Goal: Transaction & Acquisition: Purchase product/service

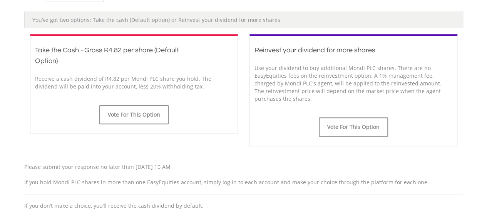
scroll to position [231, 0]
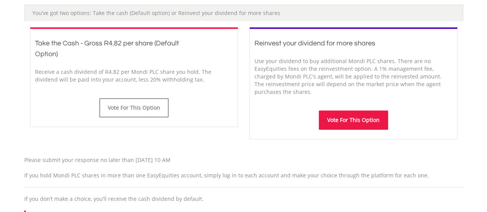
click at [350, 119] on button "Vote For This Option" at bounding box center [353, 120] width 69 height 19
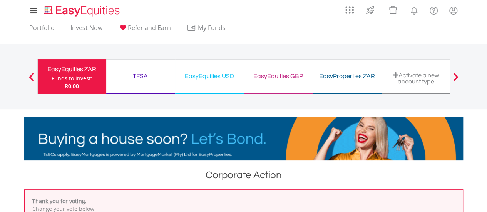
click at [72, 78] on div "Funds to invest:" at bounding box center [72, 79] width 41 height 8
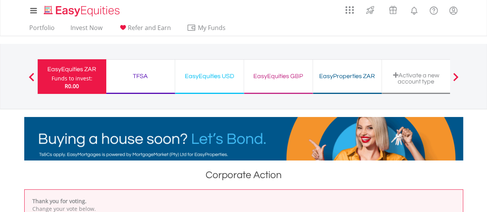
click at [65, 69] on div "EasyEquities ZAR" at bounding box center [71, 69] width 59 height 11
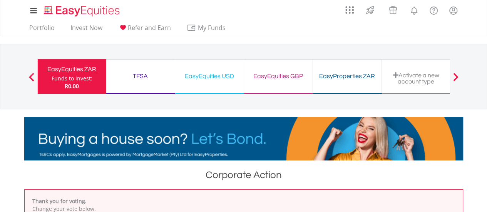
click at [136, 74] on div "TFSA" at bounding box center [140, 76] width 59 height 11
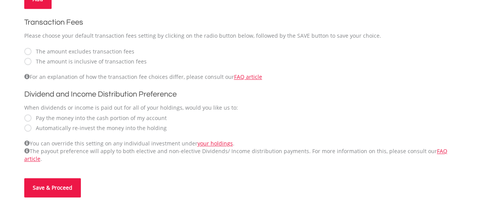
scroll to position [270, 0]
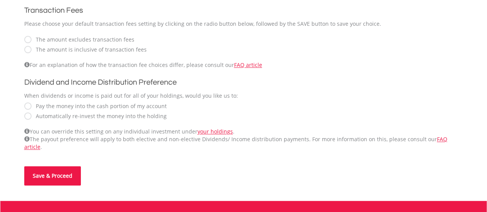
click at [44, 166] on button "Save & Proceed" at bounding box center [52, 175] width 57 height 19
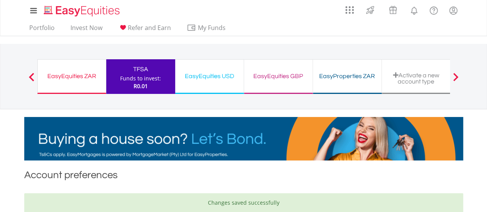
click at [77, 71] on div "EasyEquities ZAR" at bounding box center [71, 76] width 59 height 11
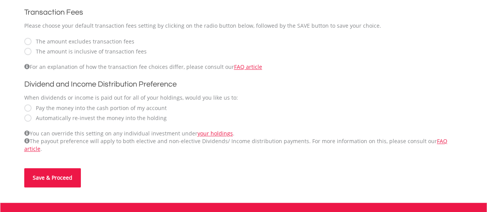
scroll to position [270, 0]
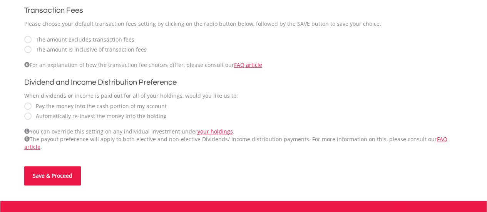
click at [56, 167] on button "Save & Proceed" at bounding box center [52, 175] width 57 height 19
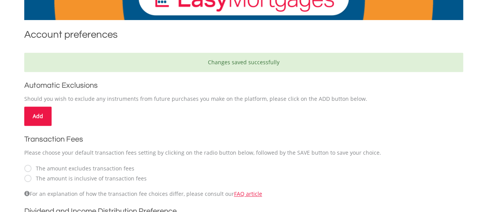
scroll to position [53, 0]
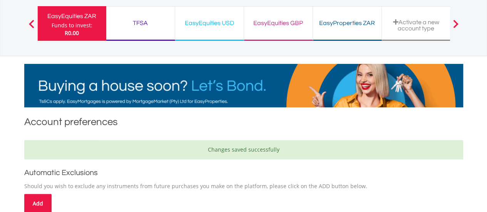
click at [135, 23] on div "TFSA" at bounding box center [140, 23] width 59 height 11
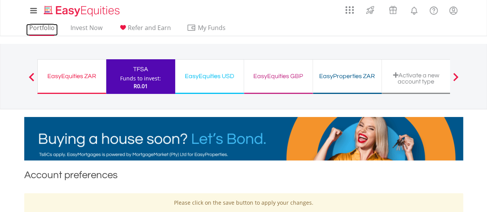
click at [50, 28] on link "Portfolio" at bounding box center [42, 30] width 32 height 12
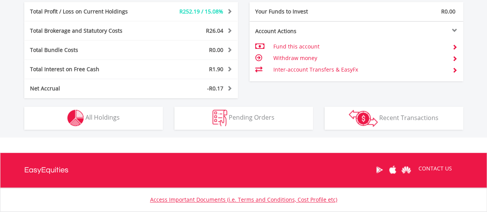
scroll to position [462, 0]
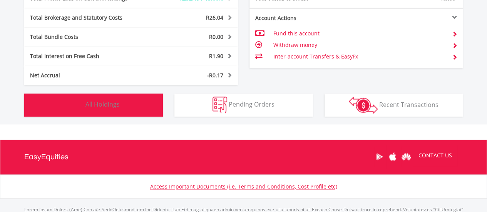
click at [105, 104] on span "All Holdings" at bounding box center [102, 104] width 34 height 8
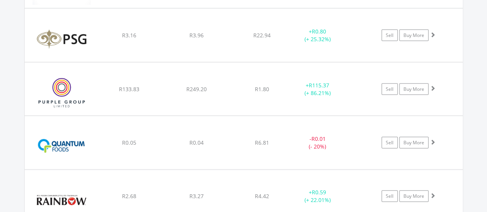
scroll to position [5147, 0]
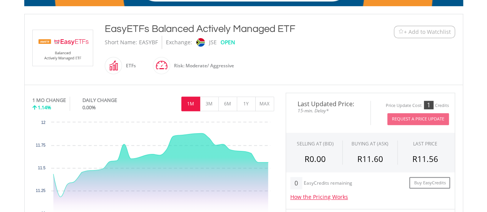
scroll to position [154, 0]
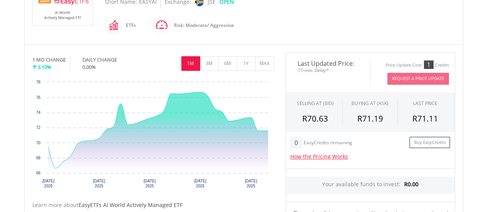
scroll to position [116, 0]
